Goal: Contribute content

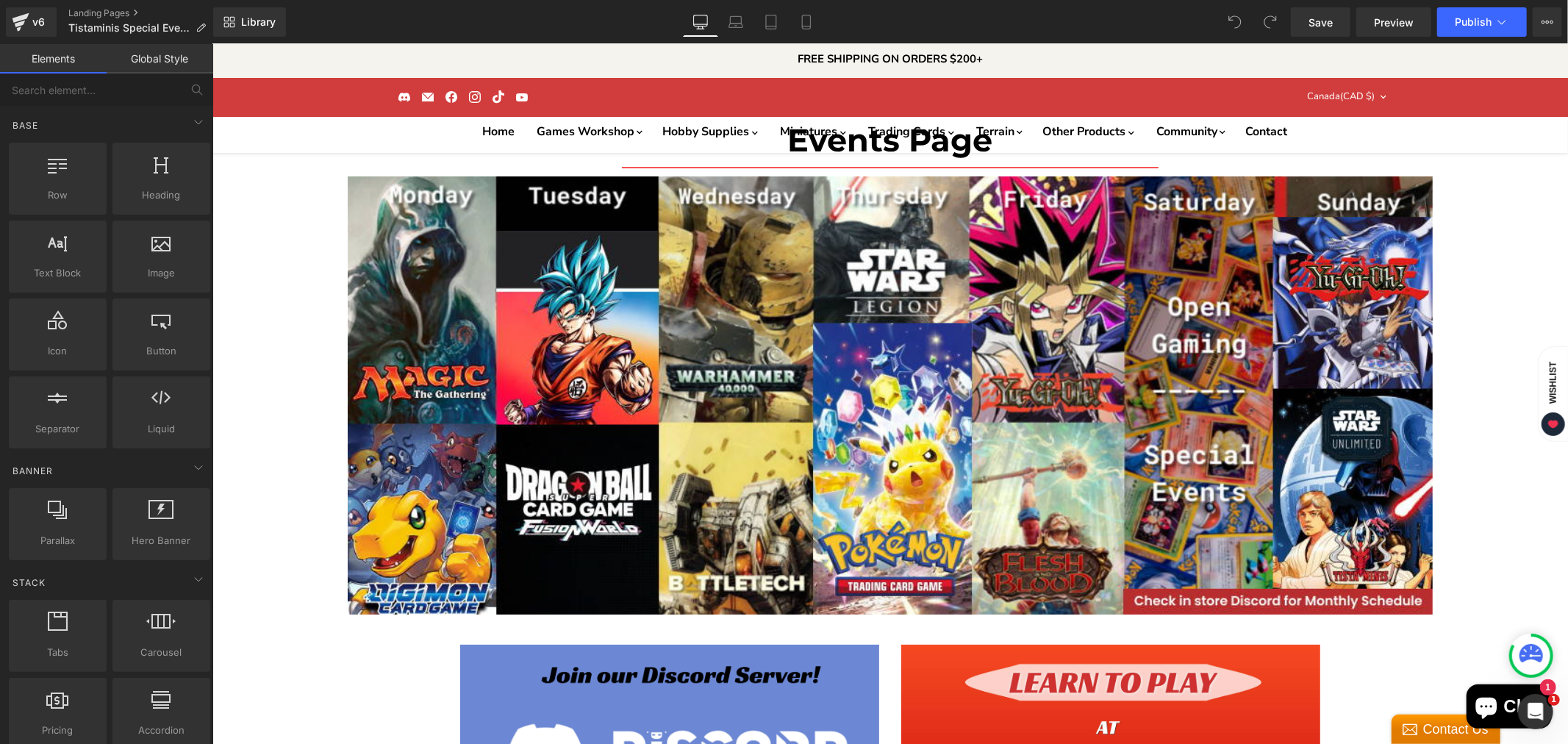
scroll to position [571, 0]
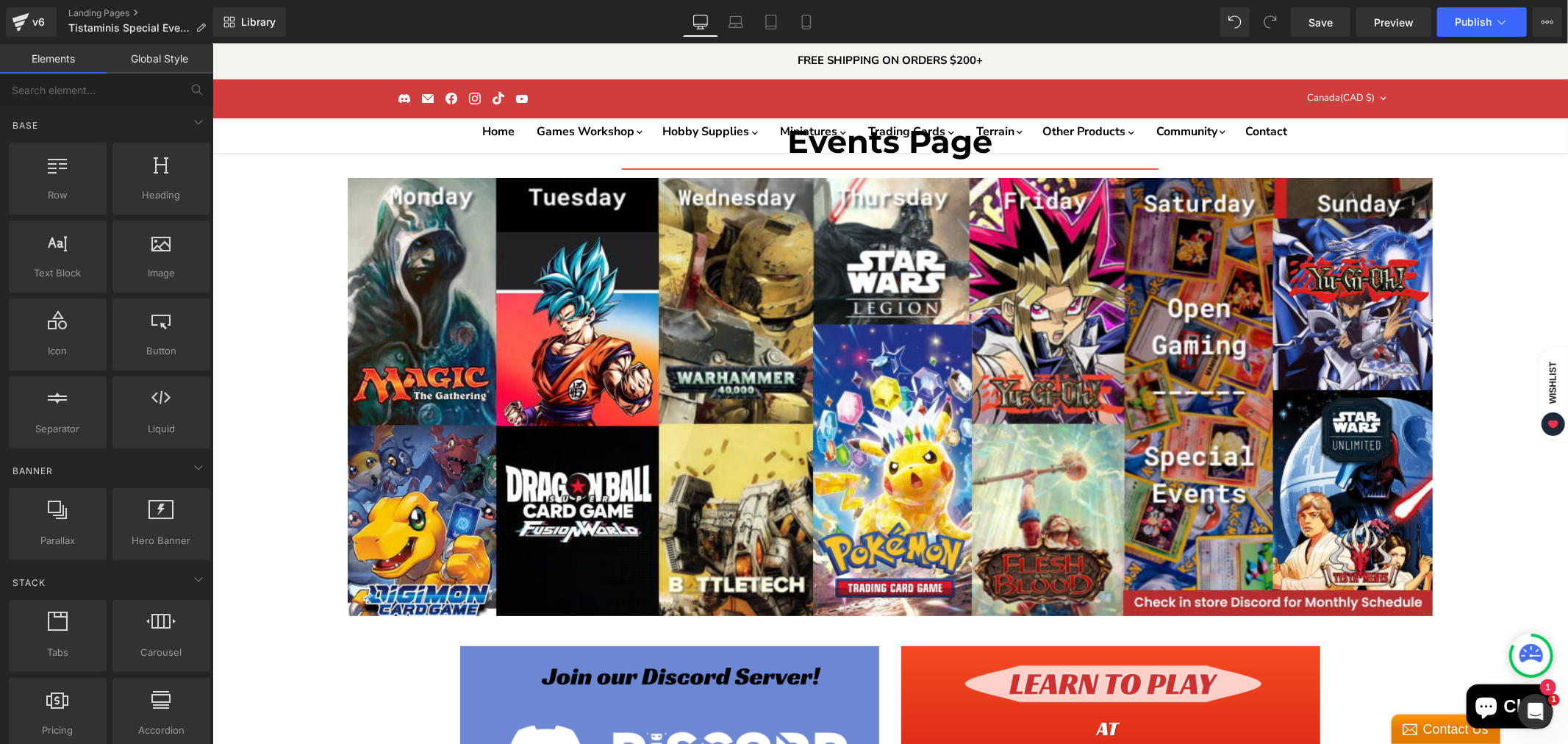
click at [1477, 25] on span "Publish" at bounding box center [1473, 22] width 36 height 12
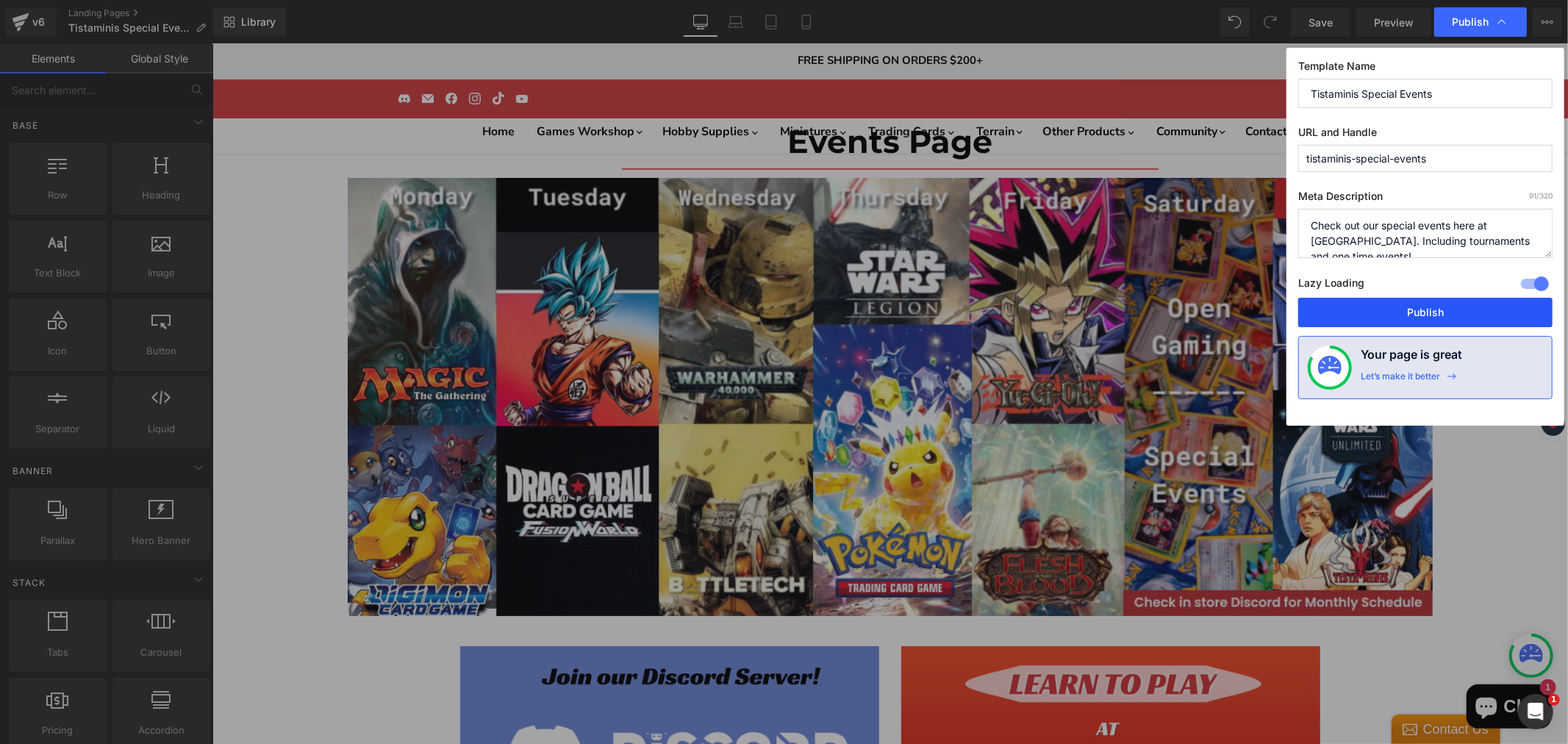
click at [1378, 318] on button "Publish" at bounding box center [1426, 312] width 254 height 30
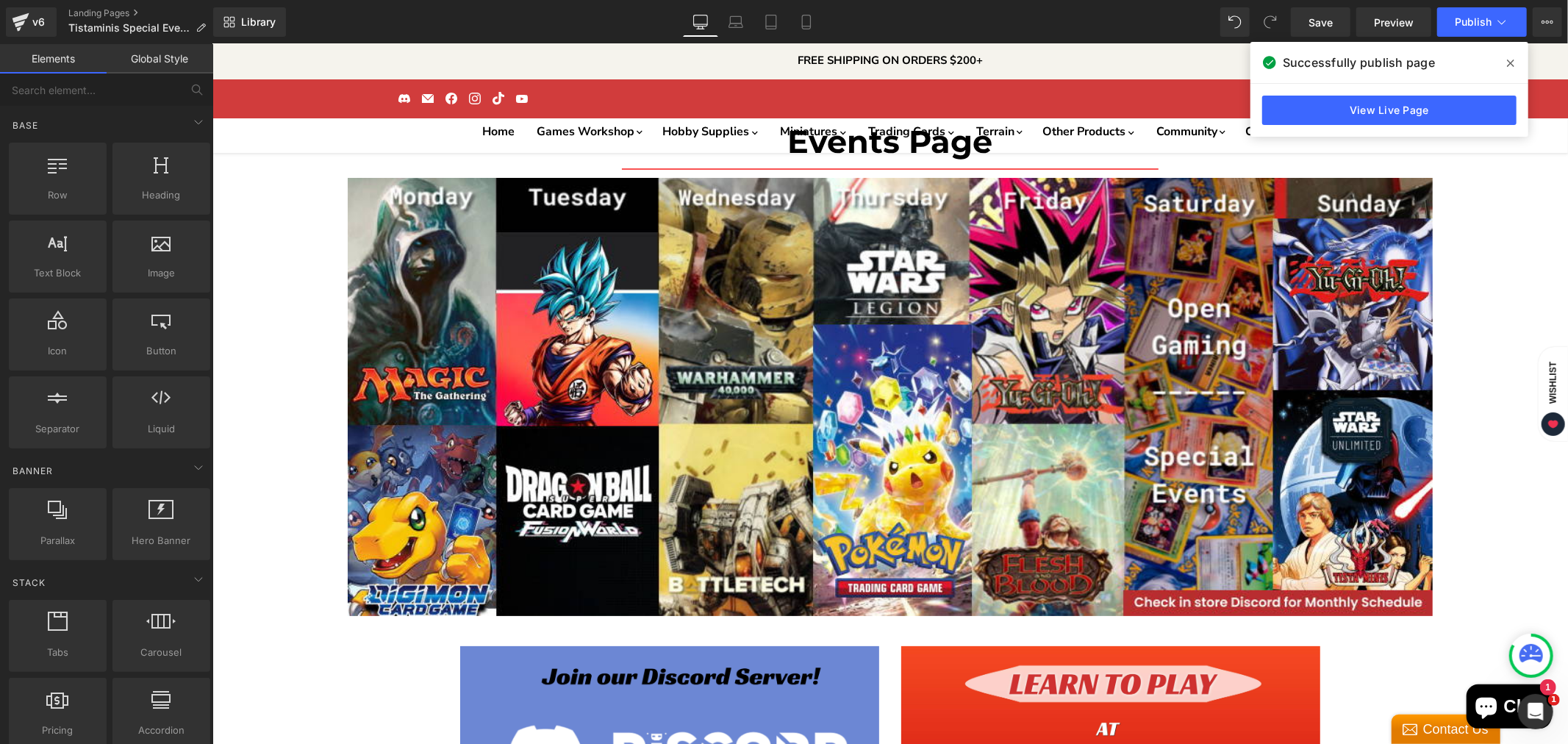
scroll to position [1796, 0]
